Goal: Navigation & Orientation: Find specific page/section

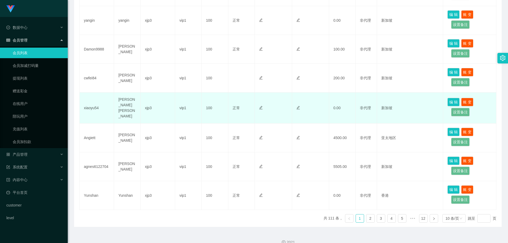
scroll to position [226, 0]
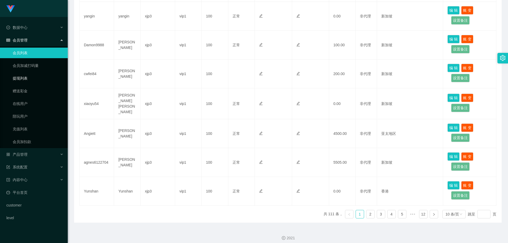
click at [40, 75] on link "提现列表" at bounding box center [38, 78] width 51 height 11
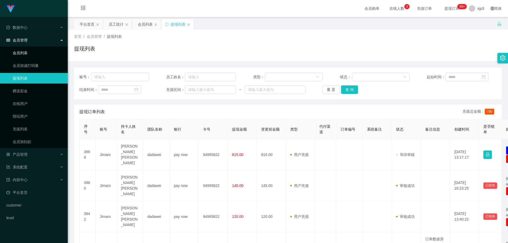
click at [35, 52] on link "会员列表" at bounding box center [38, 53] width 51 height 11
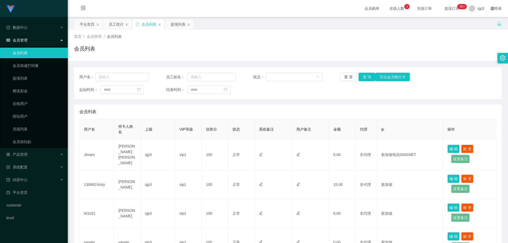
scroll to position [212, 0]
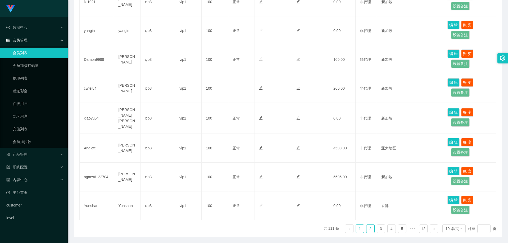
click at [367, 225] on link "2" at bounding box center [370, 229] width 8 height 8
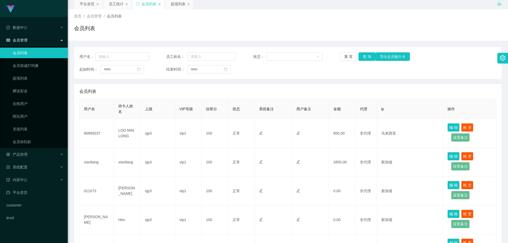
scroll to position [0, 0]
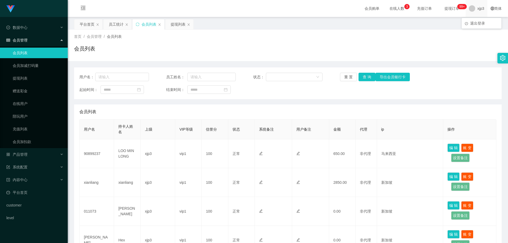
click at [479, 7] on span "xjp3" at bounding box center [480, 8] width 7 height 17
click at [479, 22] on div "平台首页 员工统计 会员列表 提现列表" at bounding box center [285, 28] width 422 height 18
click at [478, 7] on span "xjp3" at bounding box center [480, 8] width 7 height 17
click at [476, 22] on span "退出登录" at bounding box center [477, 23] width 15 height 4
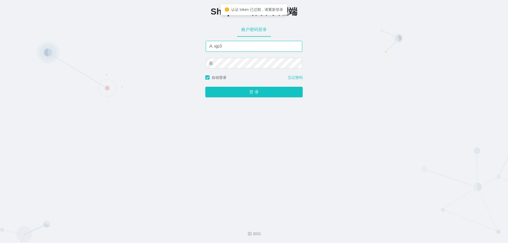
click at [251, 48] on input "xjp3" at bounding box center [254, 46] width 96 height 11
type input "xjp6"
click at [205, 87] on button "登 录" at bounding box center [253, 92] width 97 height 11
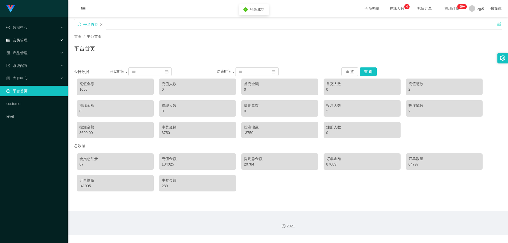
click at [29, 40] on div "会员管理" at bounding box center [34, 40] width 68 height 11
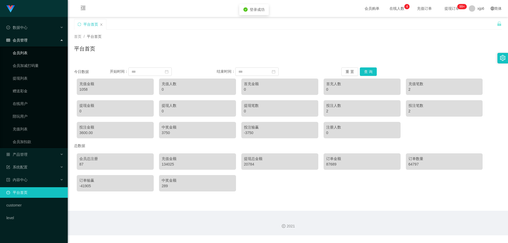
click at [29, 50] on link "会员列表" at bounding box center [38, 53] width 51 height 11
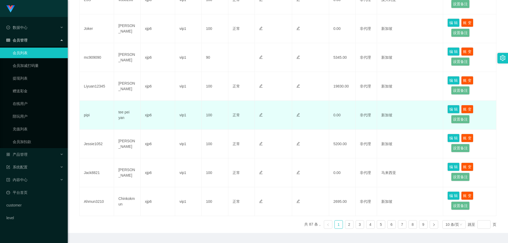
scroll to position [79, 0]
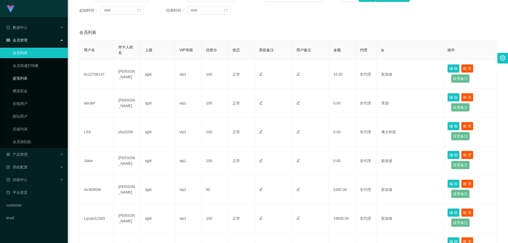
click at [21, 75] on link "提现列表" at bounding box center [38, 78] width 51 height 11
